Goal: Task Accomplishment & Management: Manage account settings

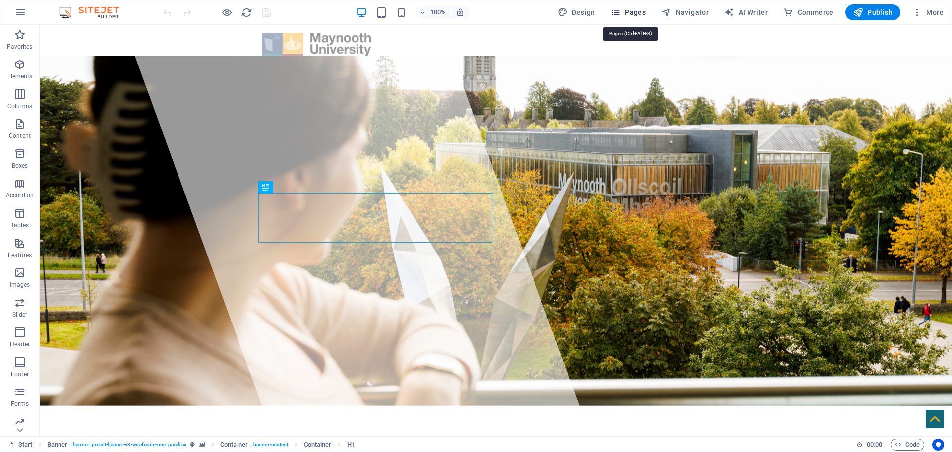
drag, startPoint x: 640, startPoint y: 12, endPoint x: 611, endPoint y: 16, distance: 29.6
click at [640, 12] on span "Pages" at bounding box center [628, 12] width 35 height 10
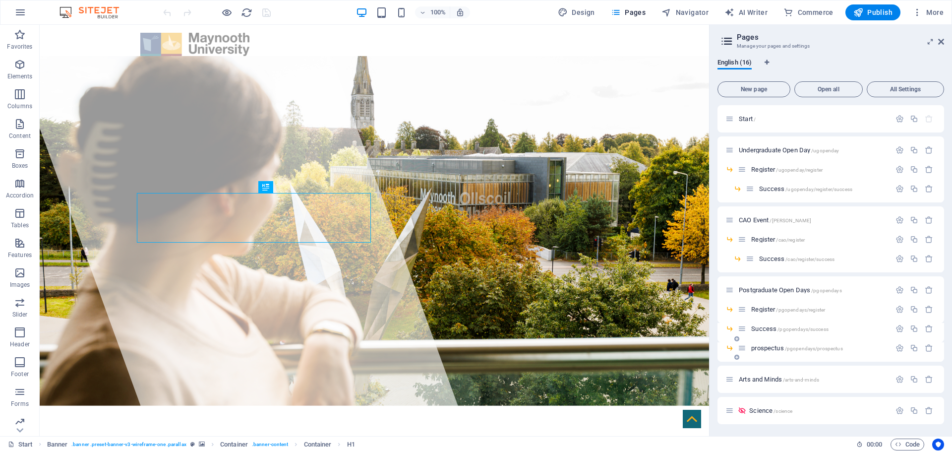
click at [795, 348] on span "/pgopendays/prospectus" at bounding box center [814, 347] width 58 height 5
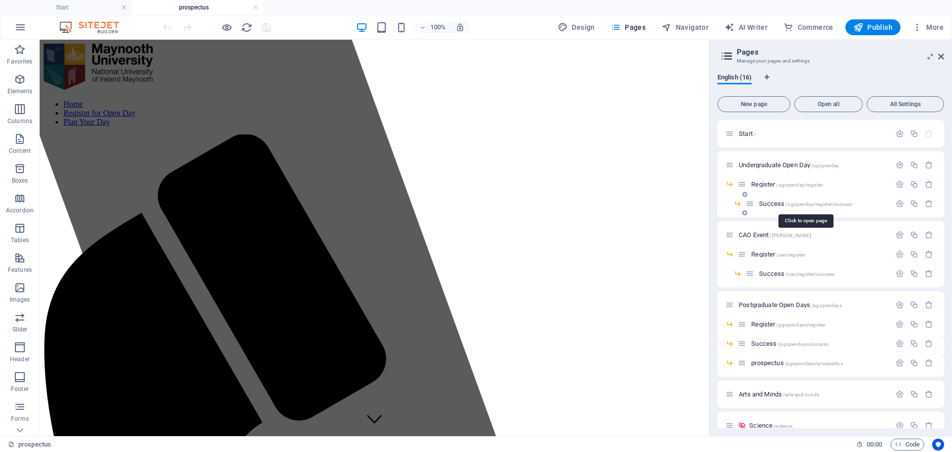
click at [801, 204] on span "/ugopenday/register/success" at bounding box center [818, 203] width 67 height 5
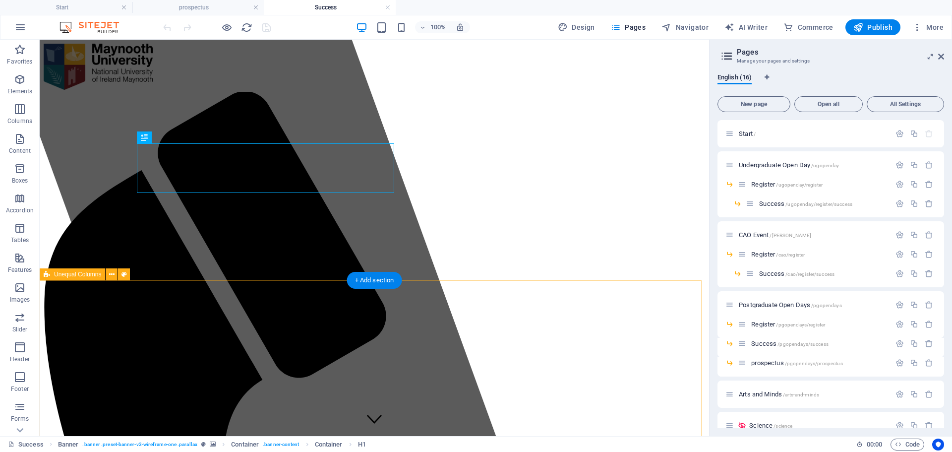
scroll to position [50, 0]
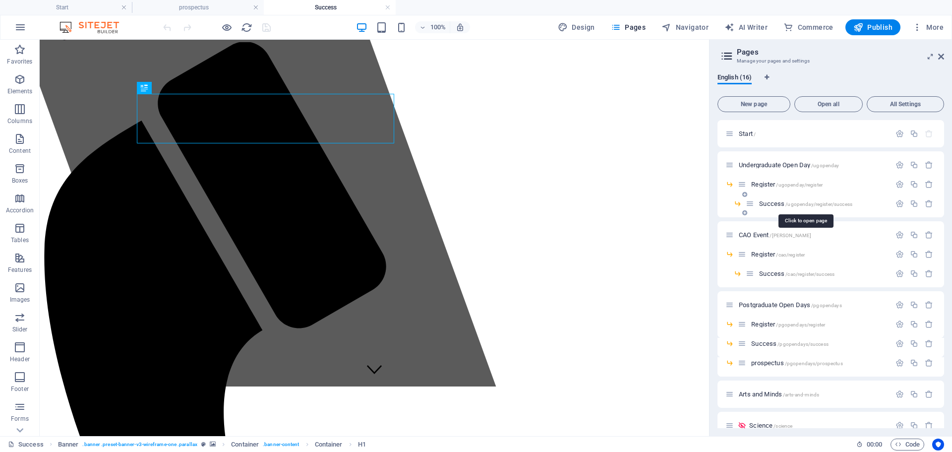
click at [786, 205] on span "/ugopenday/register/success" at bounding box center [818, 203] width 67 height 5
drag, startPoint x: 789, startPoint y: 204, endPoint x: 834, endPoint y: 206, distance: 45.6
click at [834, 206] on span "/ugopenday/register/success" at bounding box center [818, 203] width 67 height 5
click at [912, 203] on icon "button" at bounding box center [914, 203] width 8 height 8
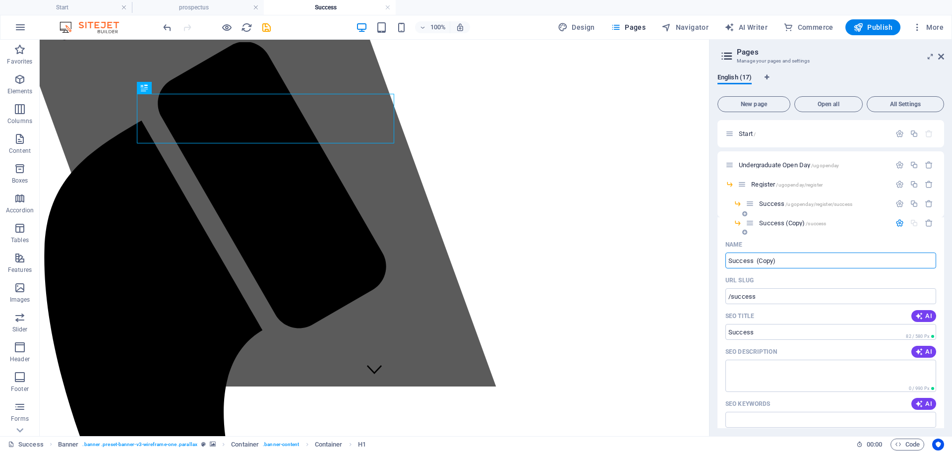
click at [797, 259] on input "Success (Copy)" at bounding box center [830, 260] width 211 height 16
type input "Success"
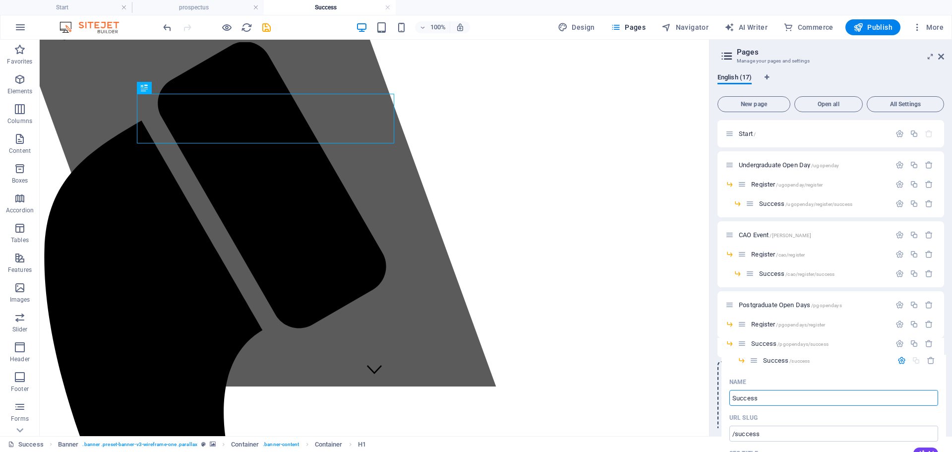
drag, startPoint x: 752, startPoint y: 226, endPoint x: 756, endPoint y: 366, distance: 140.3
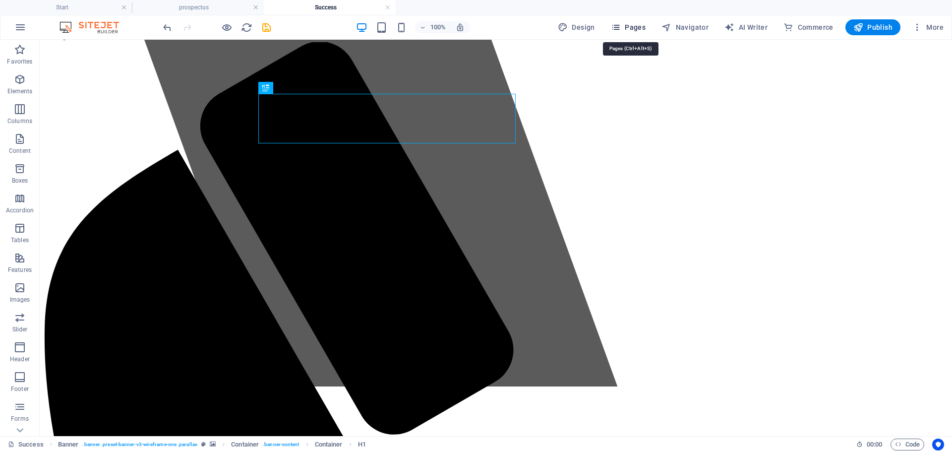
click at [640, 31] on span "Pages" at bounding box center [628, 27] width 35 height 10
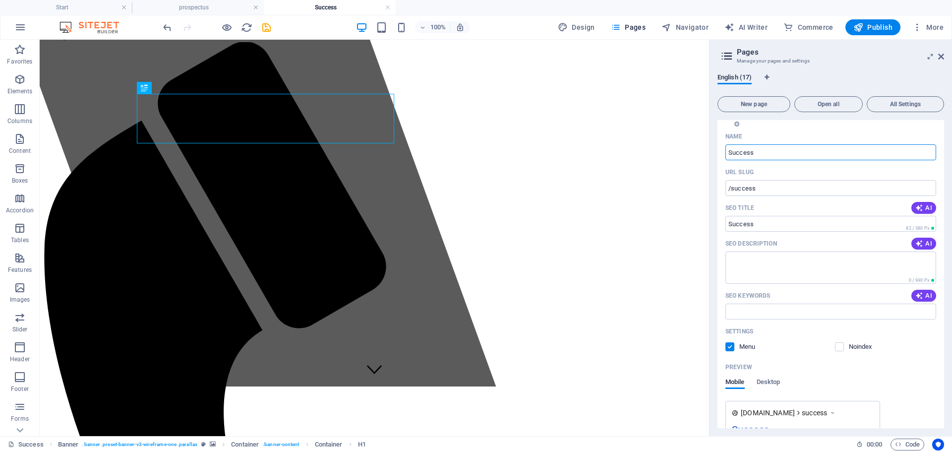
scroll to position [149, 0]
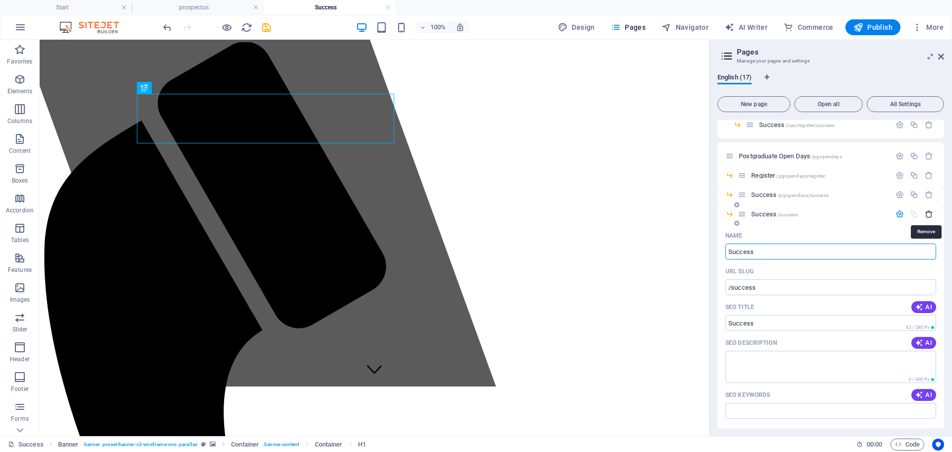
click at [924, 213] on icon "button" at bounding box center [928, 214] width 8 height 8
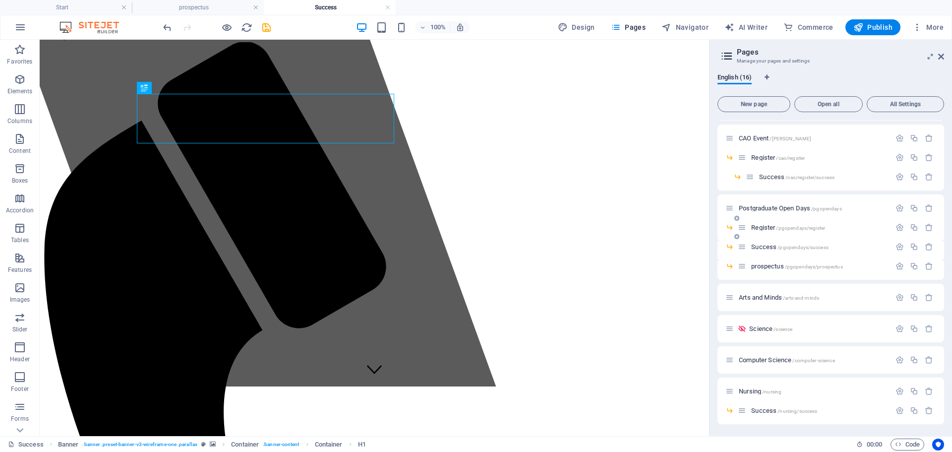
scroll to position [97, 0]
click at [776, 247] on span "Success /pgopendays/success" at bounding box center [789, 246] width 77 height 7
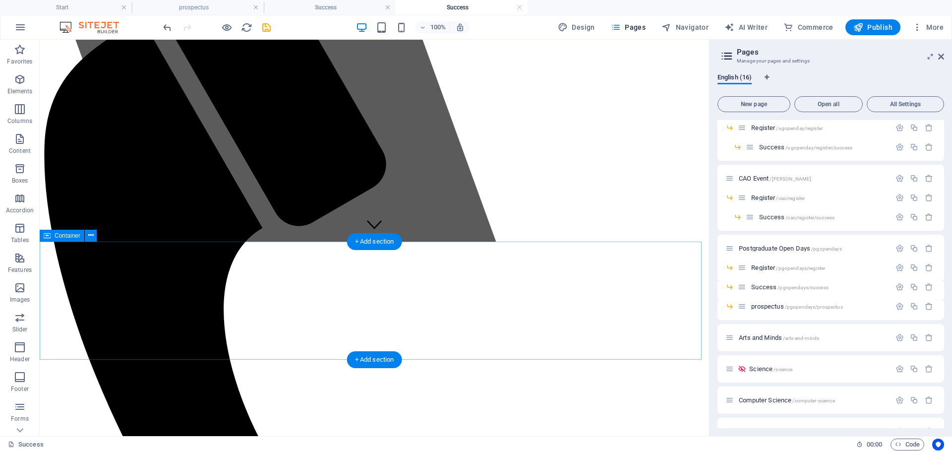
scroll to position [198, 0]
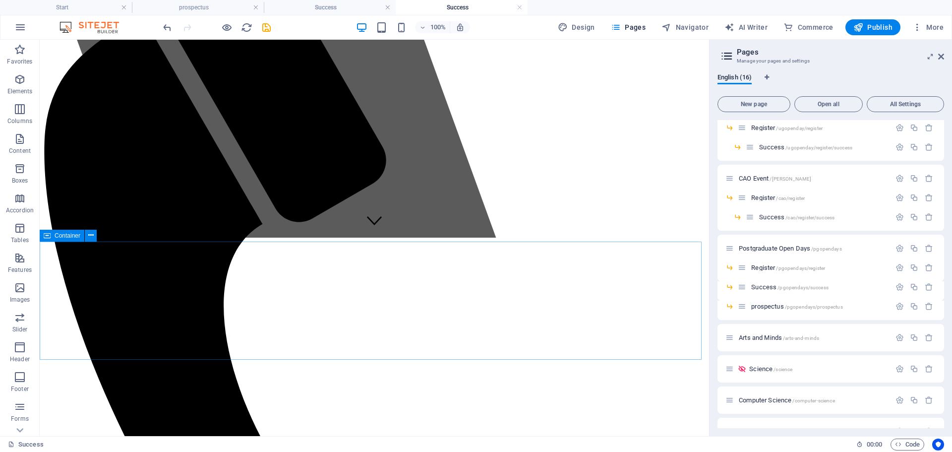
click at [66, 237] on span "Container" at bounding box center [68, 235] width 26 height 6
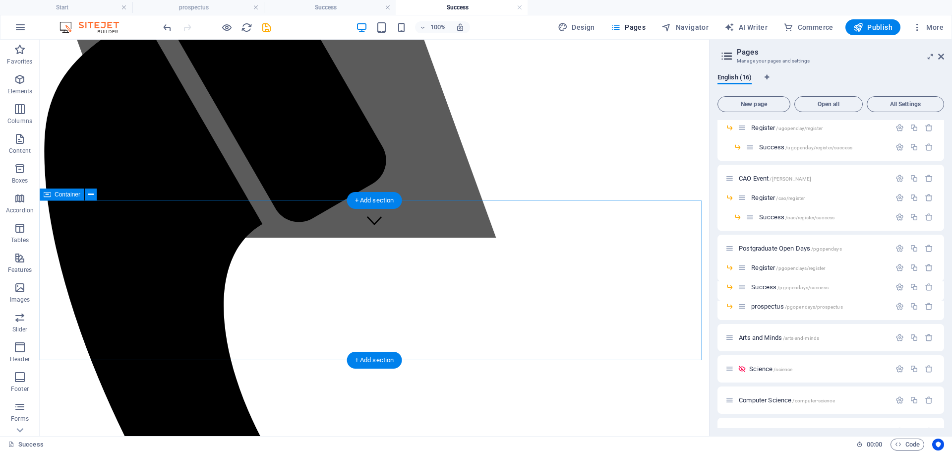
scroll to position [50, 0]
